Goal: Task Accomplishment & Management: Manage account settings

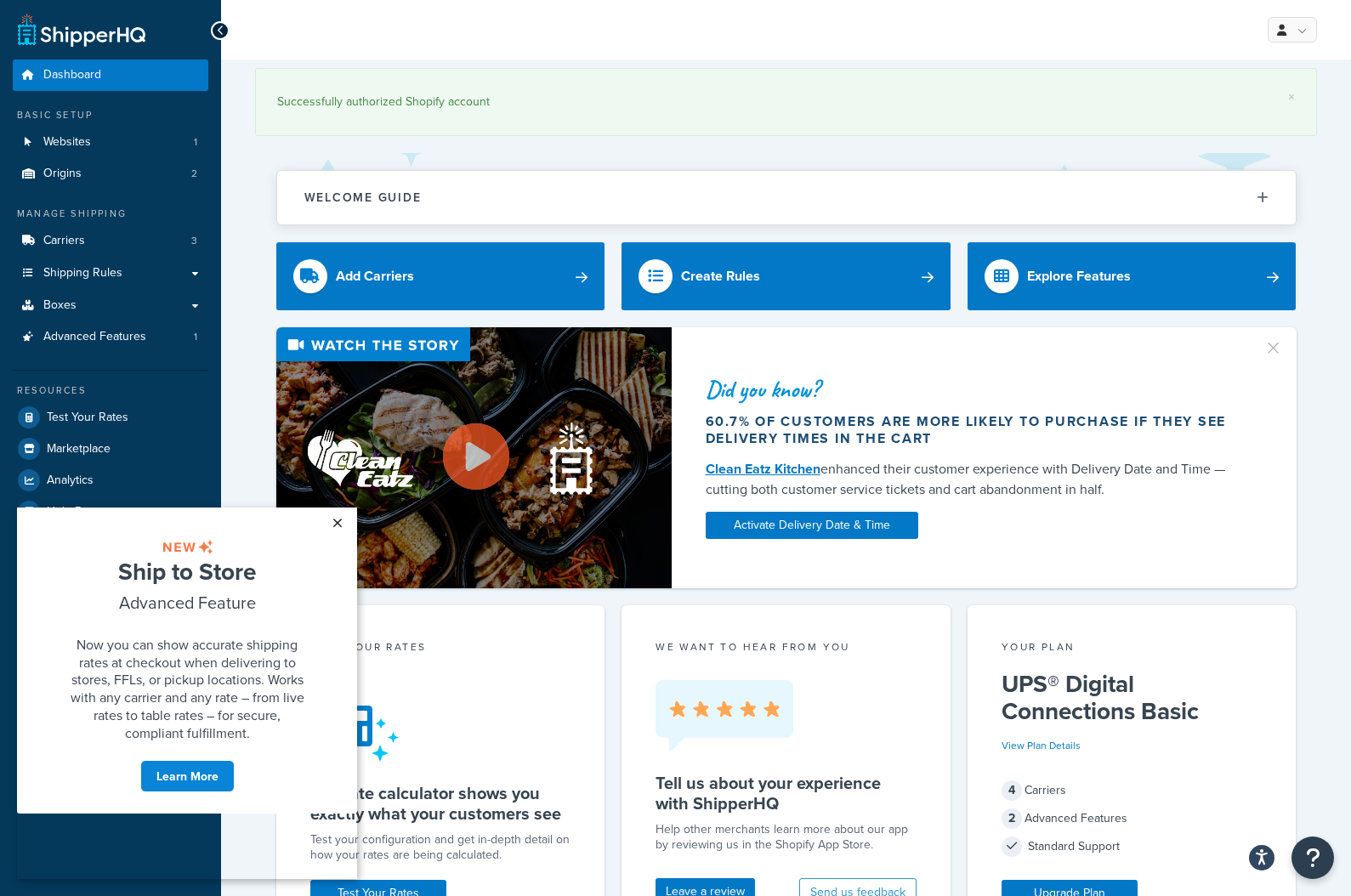
click at [333, 522] on link "×" at bounding box center [337, 522] width 29 height 30
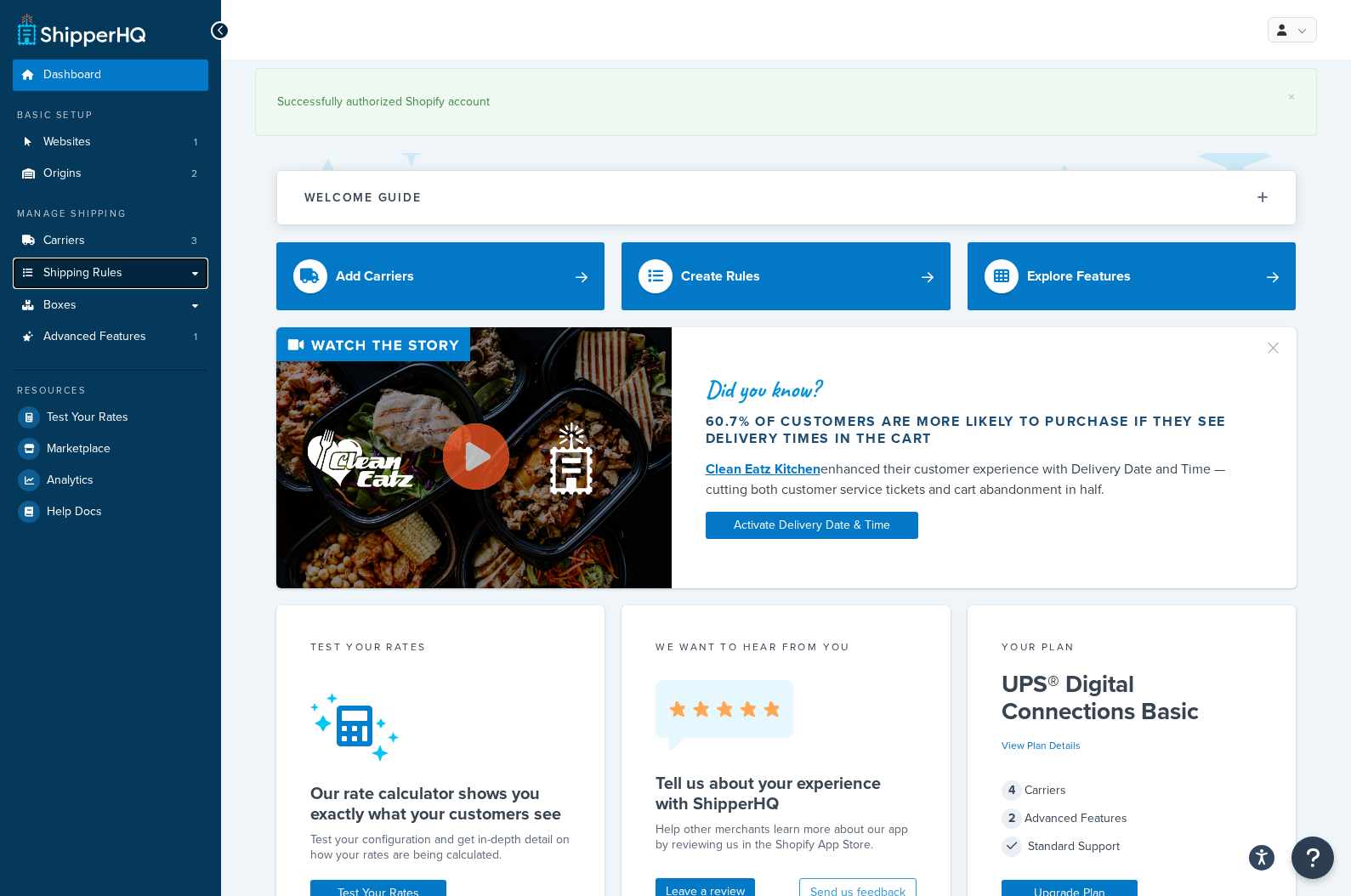
click at [121, 263] on link "Shipping Rules" at bounding box center [111, 273] width 196 height 31
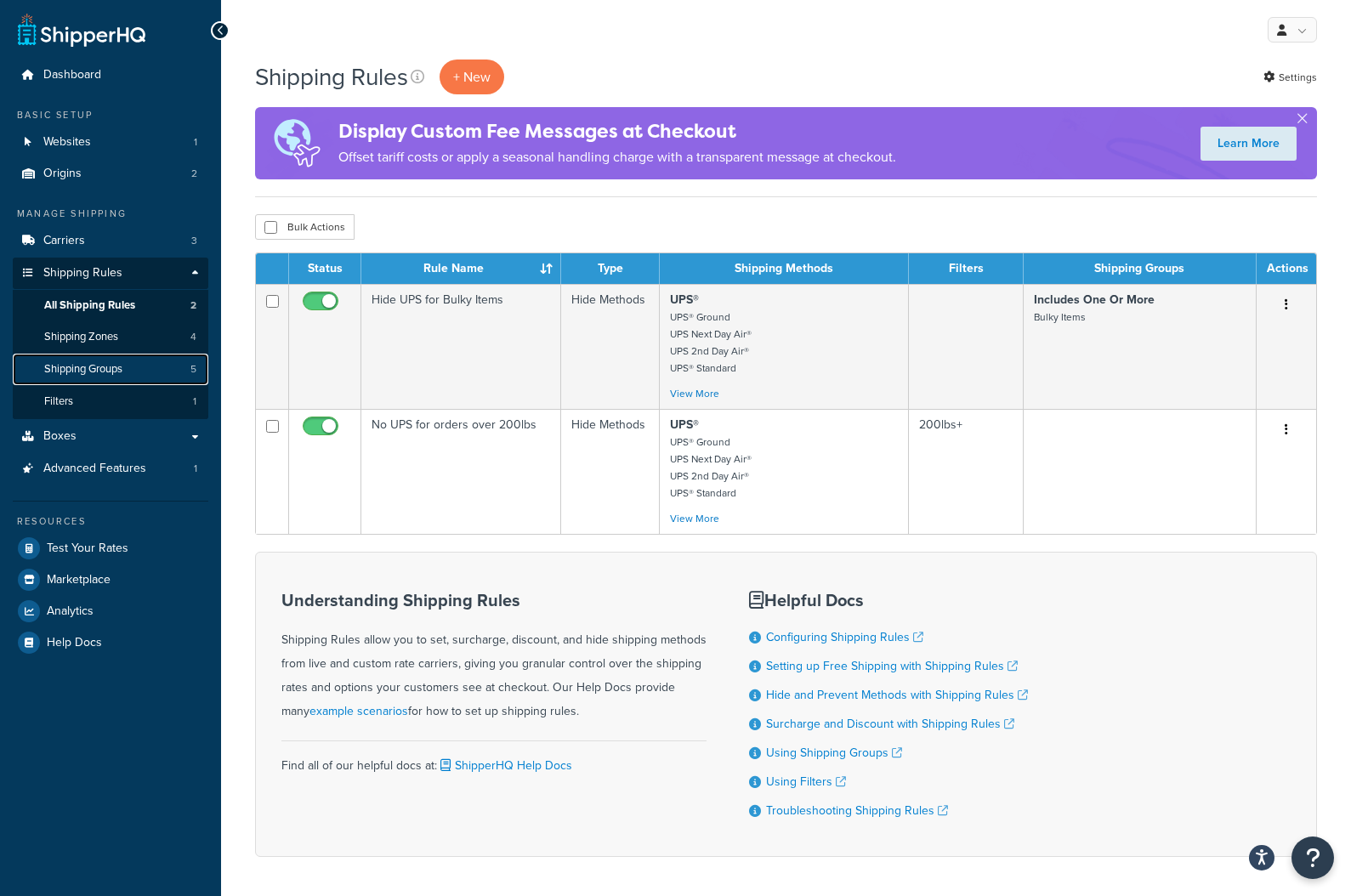
click at [119, 376] on span "Shipping Groups" at bounding box center [83, 369] width 78 height 15
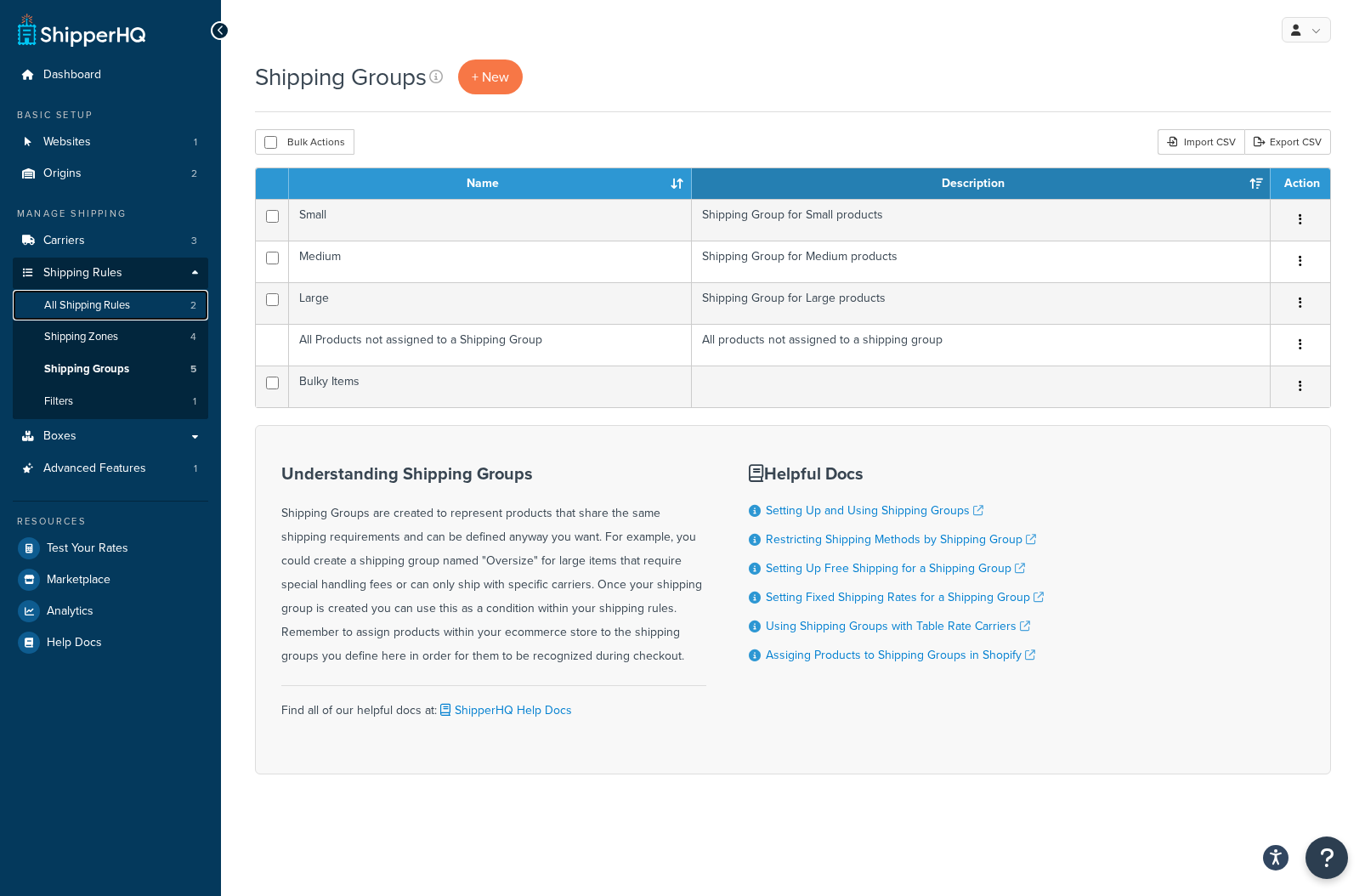
click at [120, 297] on link "All Shipping Rules 2" at bounding box center [111, 306] width 196 height 31
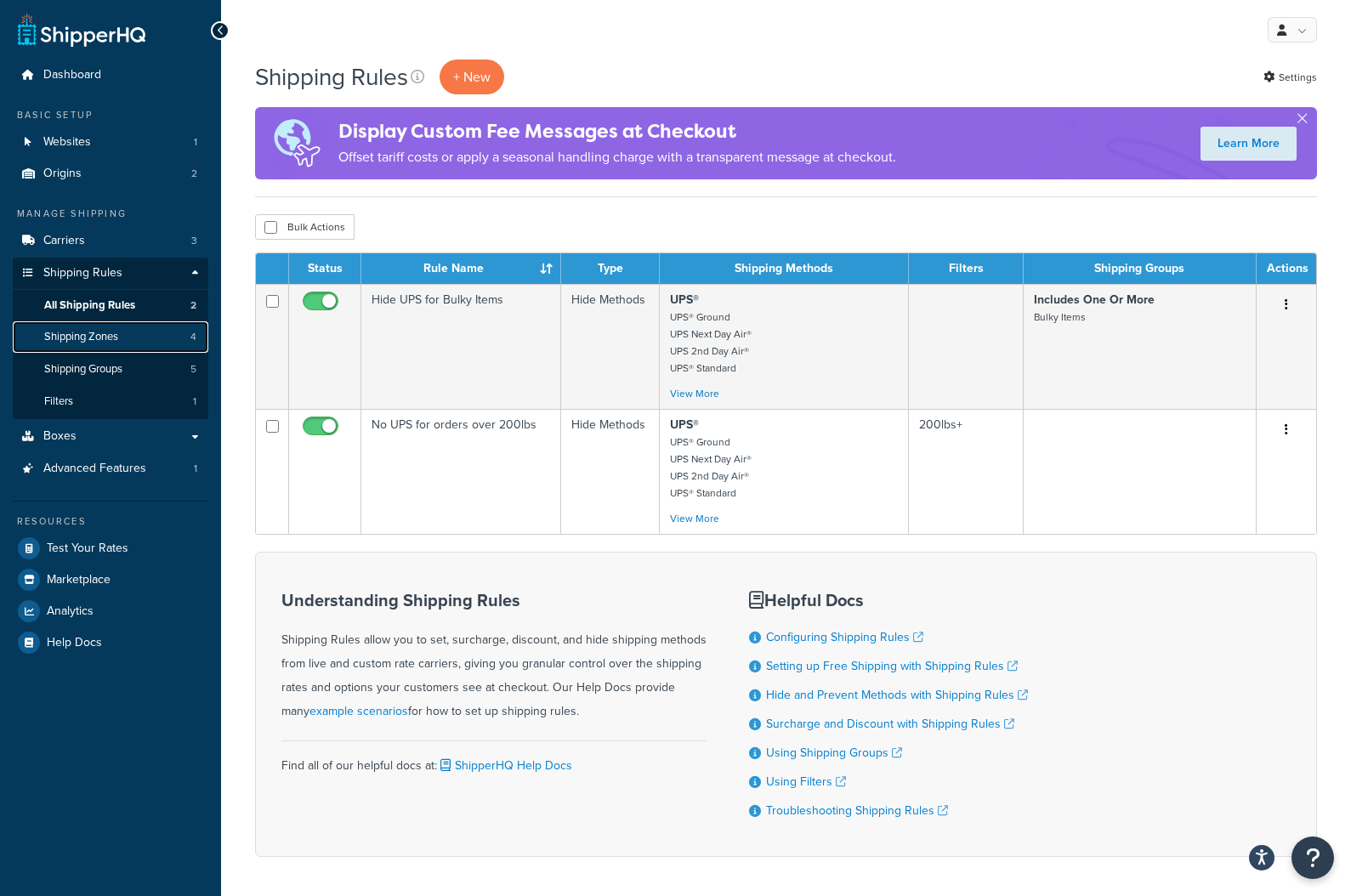
click at [98, 339] on span "Shipping Zones" at bounding box center [81, 337] width 74 height 15
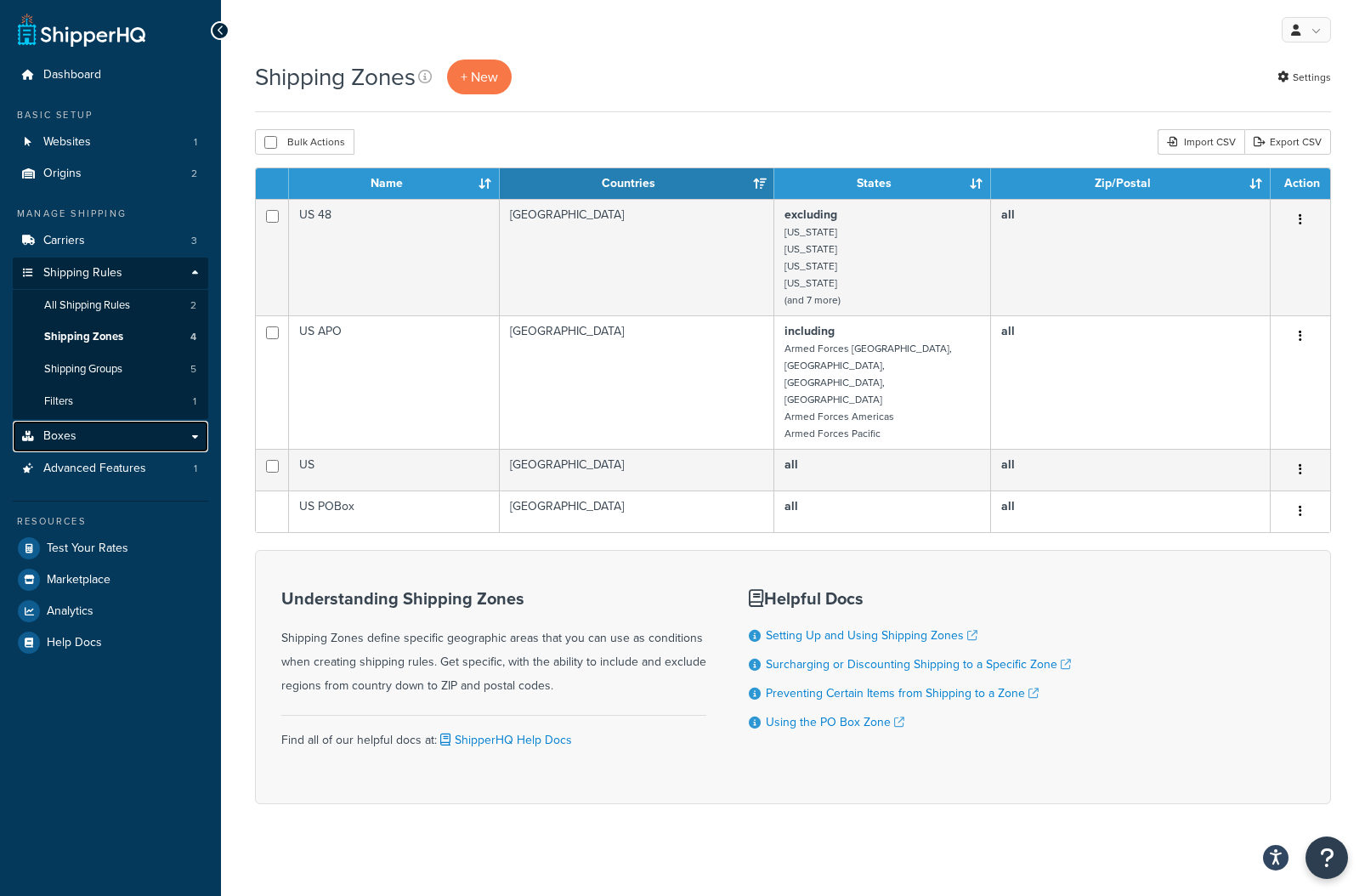
click at [58, 425] on link "Boxes" at bounding box center [111, 436] width 196 height 31
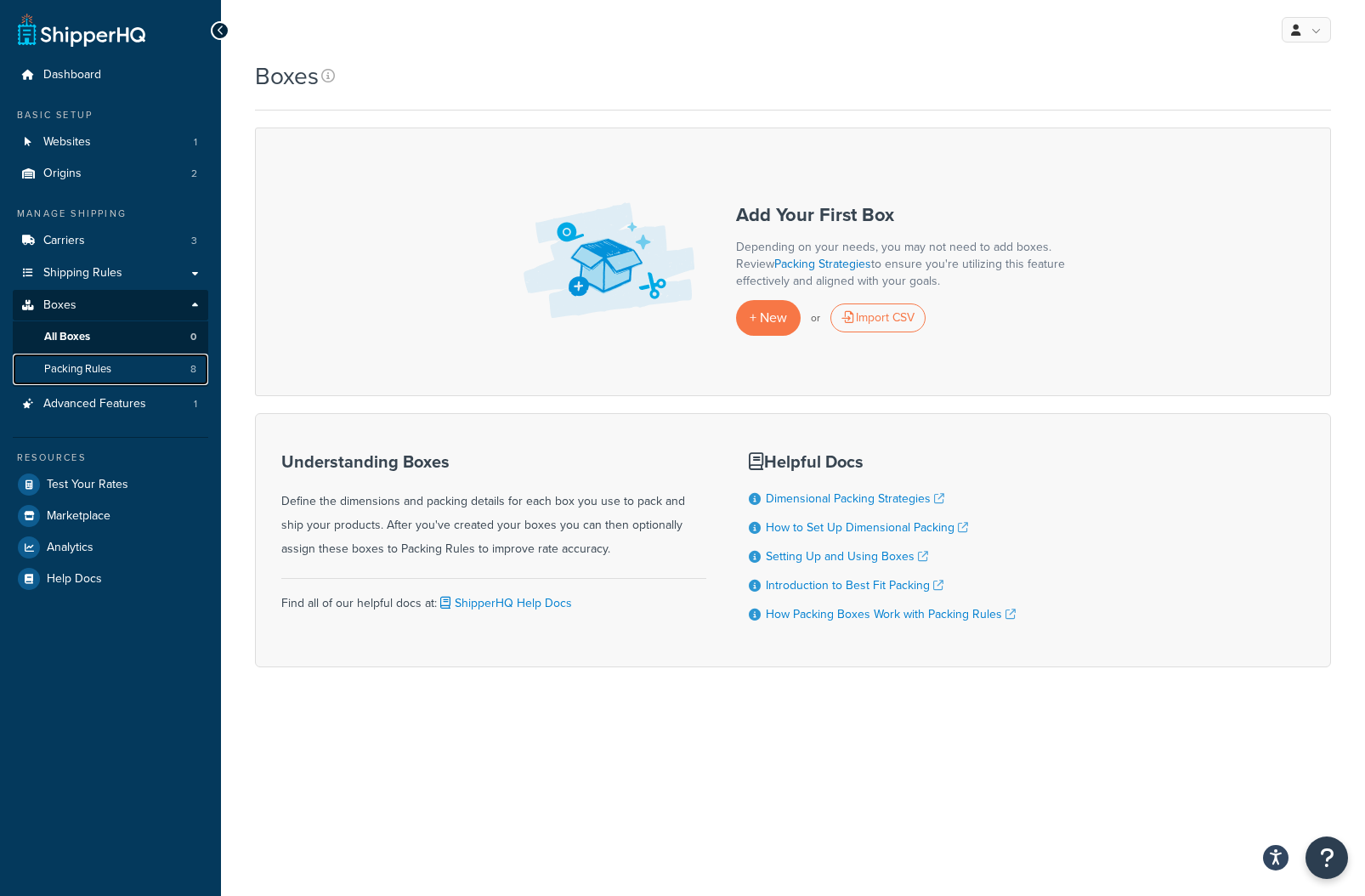
click at [116, 368] on link "Packing Rules 8" at bounding box center [111, 369] width 196 height 31
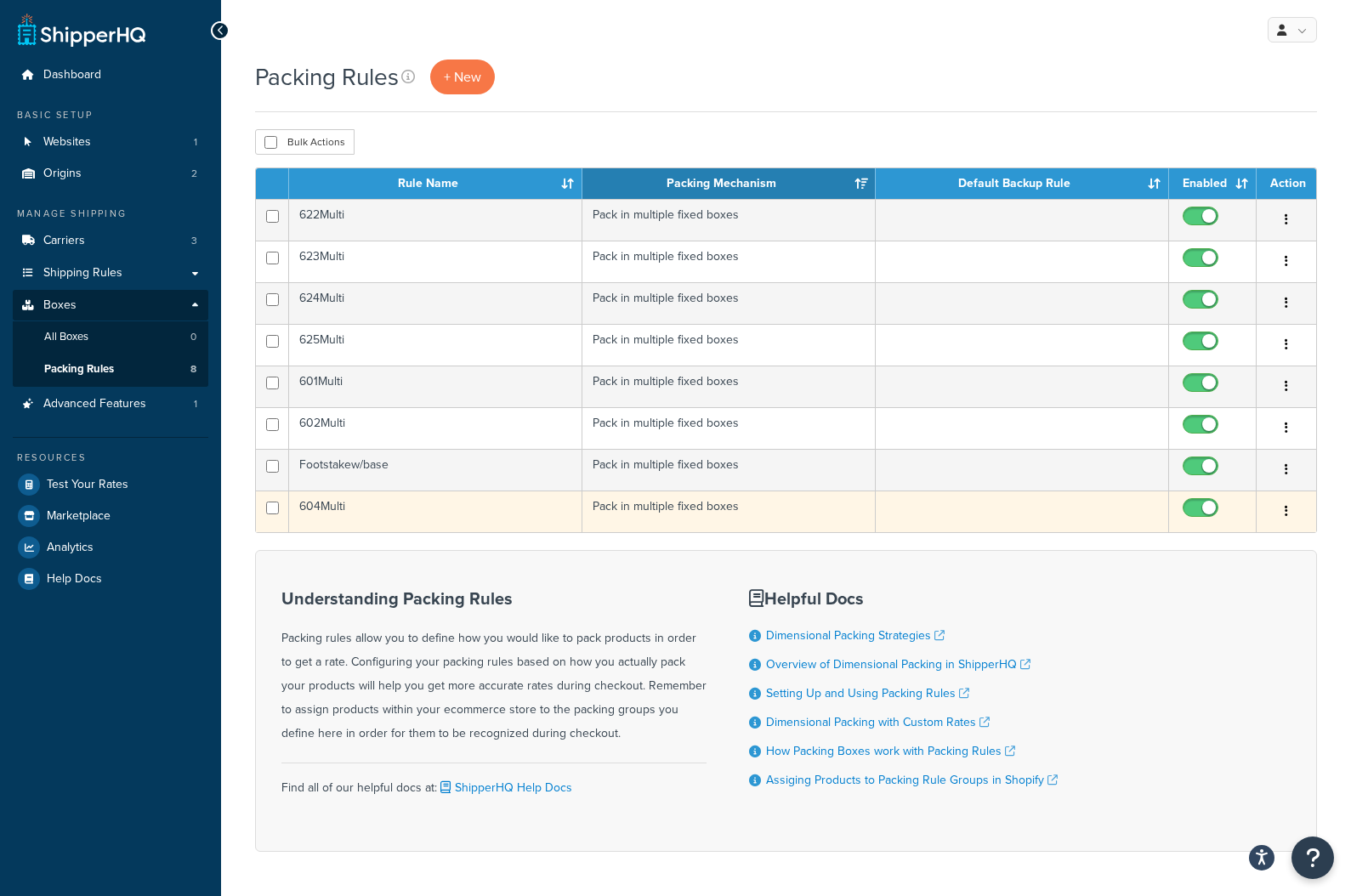
click at [353, 515] on td "604Multi" at bounding box center [436, 511] width 294 height 42
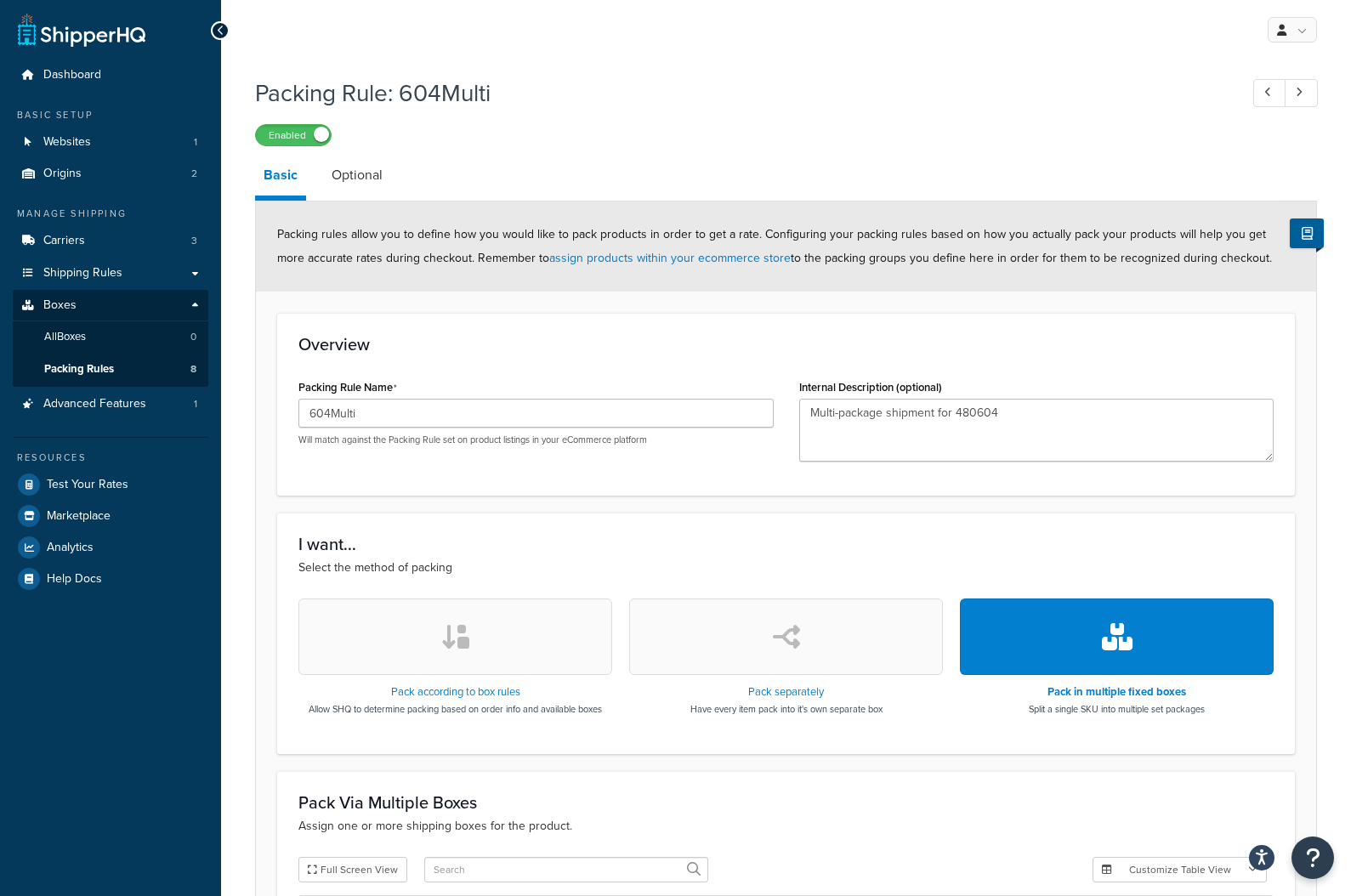
click at [220, 33] on icon at bounding box center [220, 30] width 8 height 12
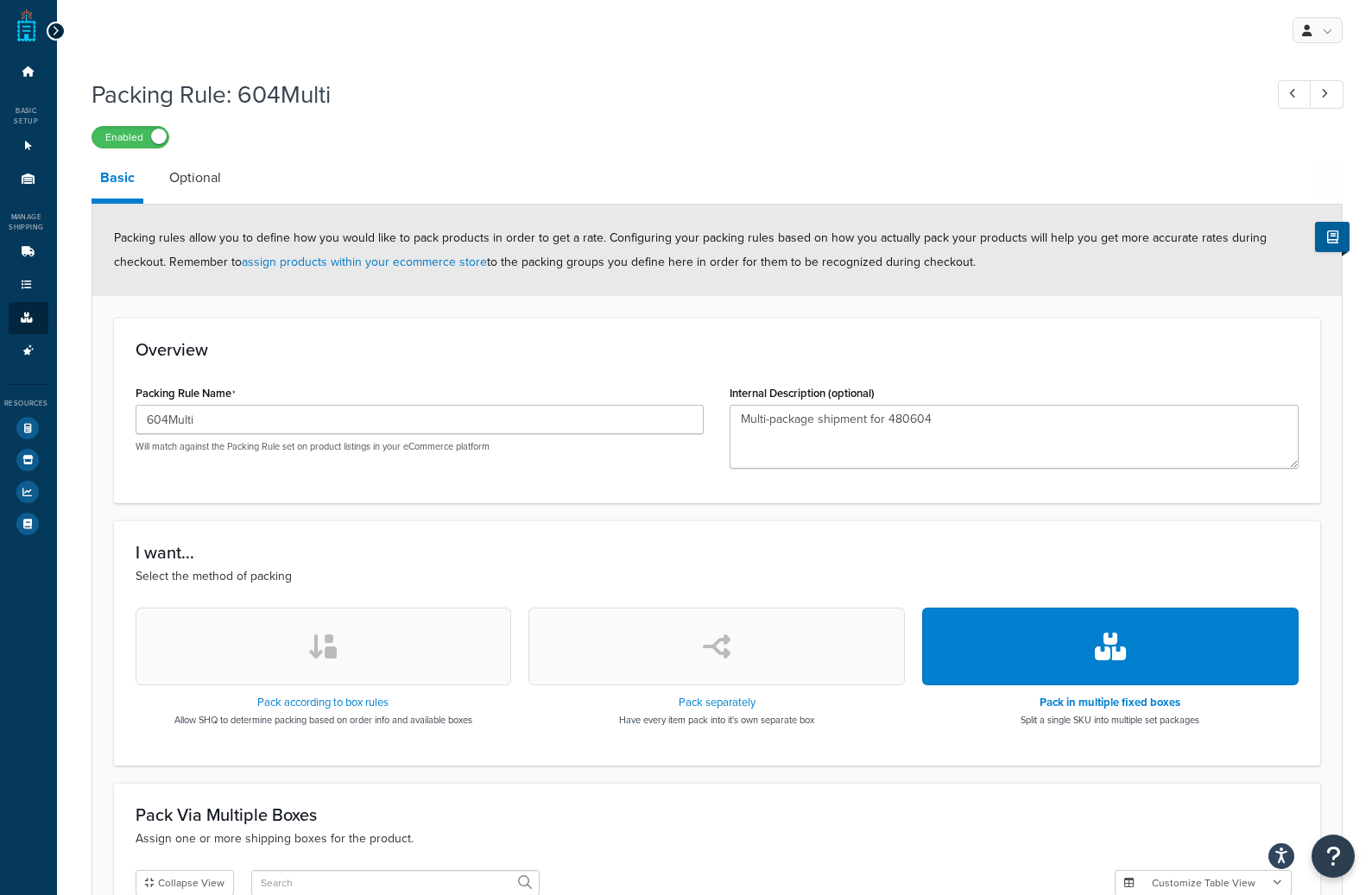
click at [57, 29] on icon at bounding box center [55, 31] width 8 height 12
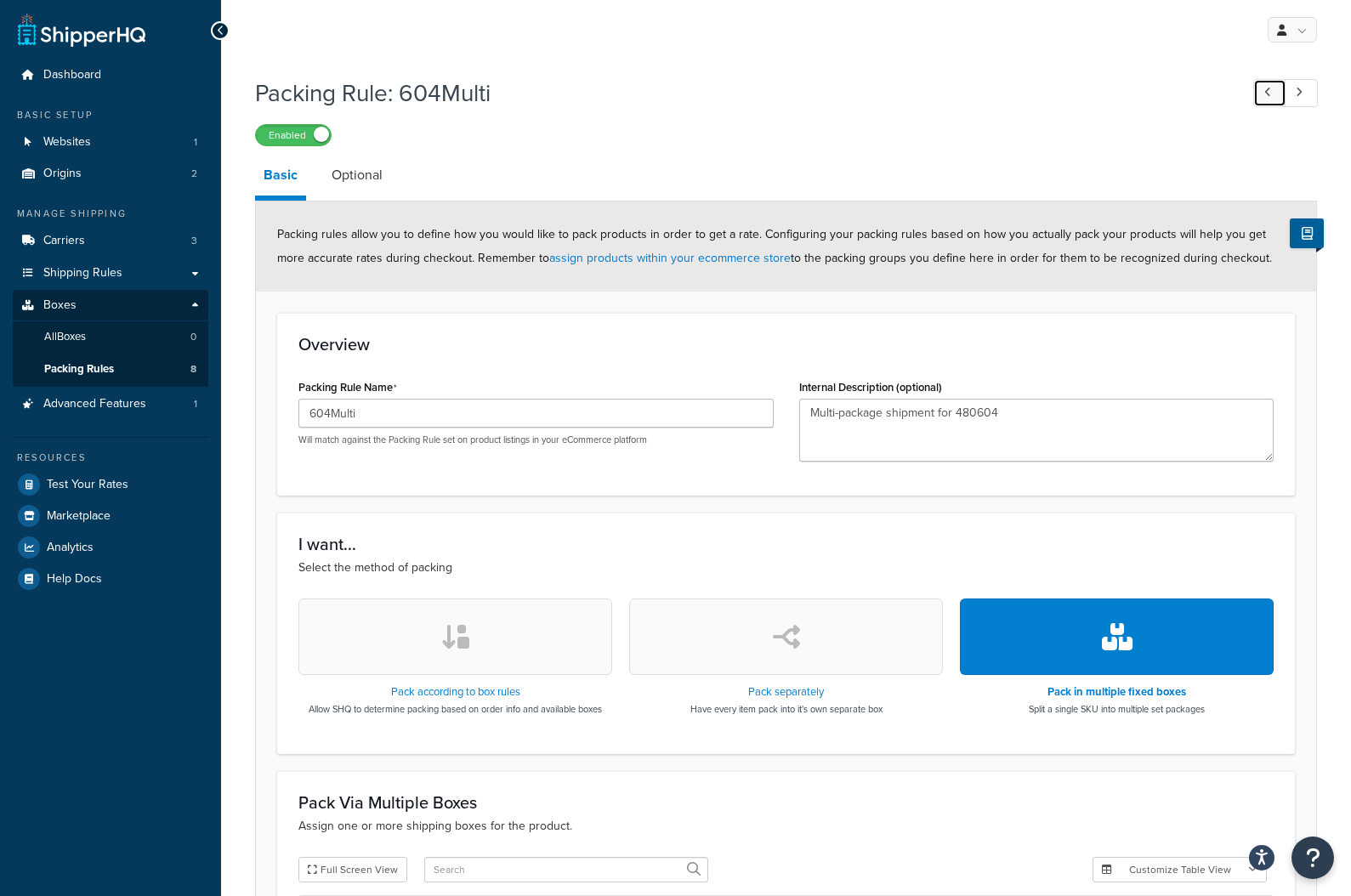
click at [1258, 88] on link at bounding box center [1270, 93] width 33 height 28
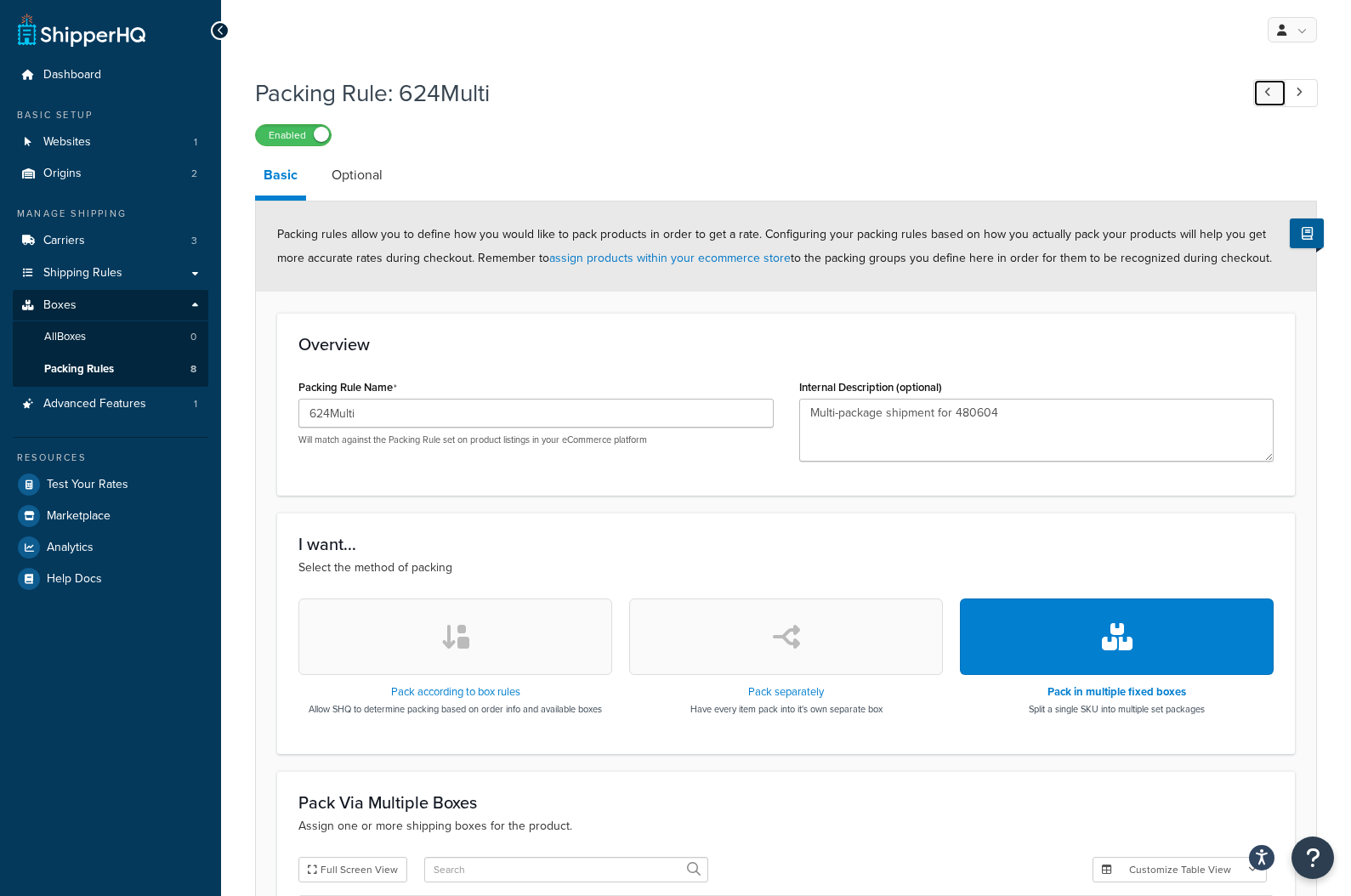
click at [1258, 88] on link at bounding box center [1270, 93] width 33 height 28
type input "622Multi"
click at [139, 364] on link "Packing Rules 8" at bounding box center [111, 369] width 196 height 31
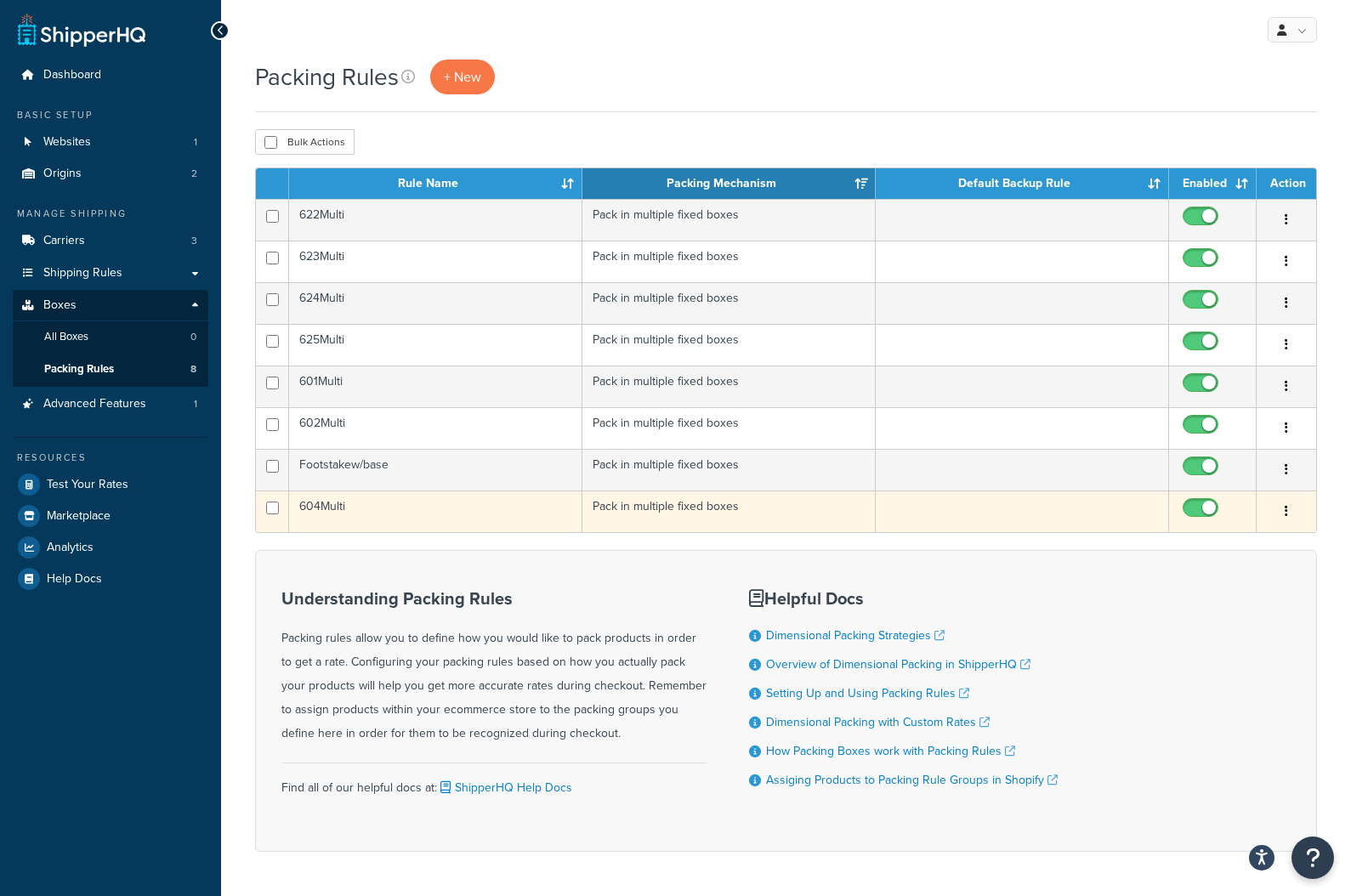
click at [388, 521] on td "604Multi" at bounding box center [436, 511] width 294 height 42
